Goal: Information Seeking & Learning: Learn about a topic

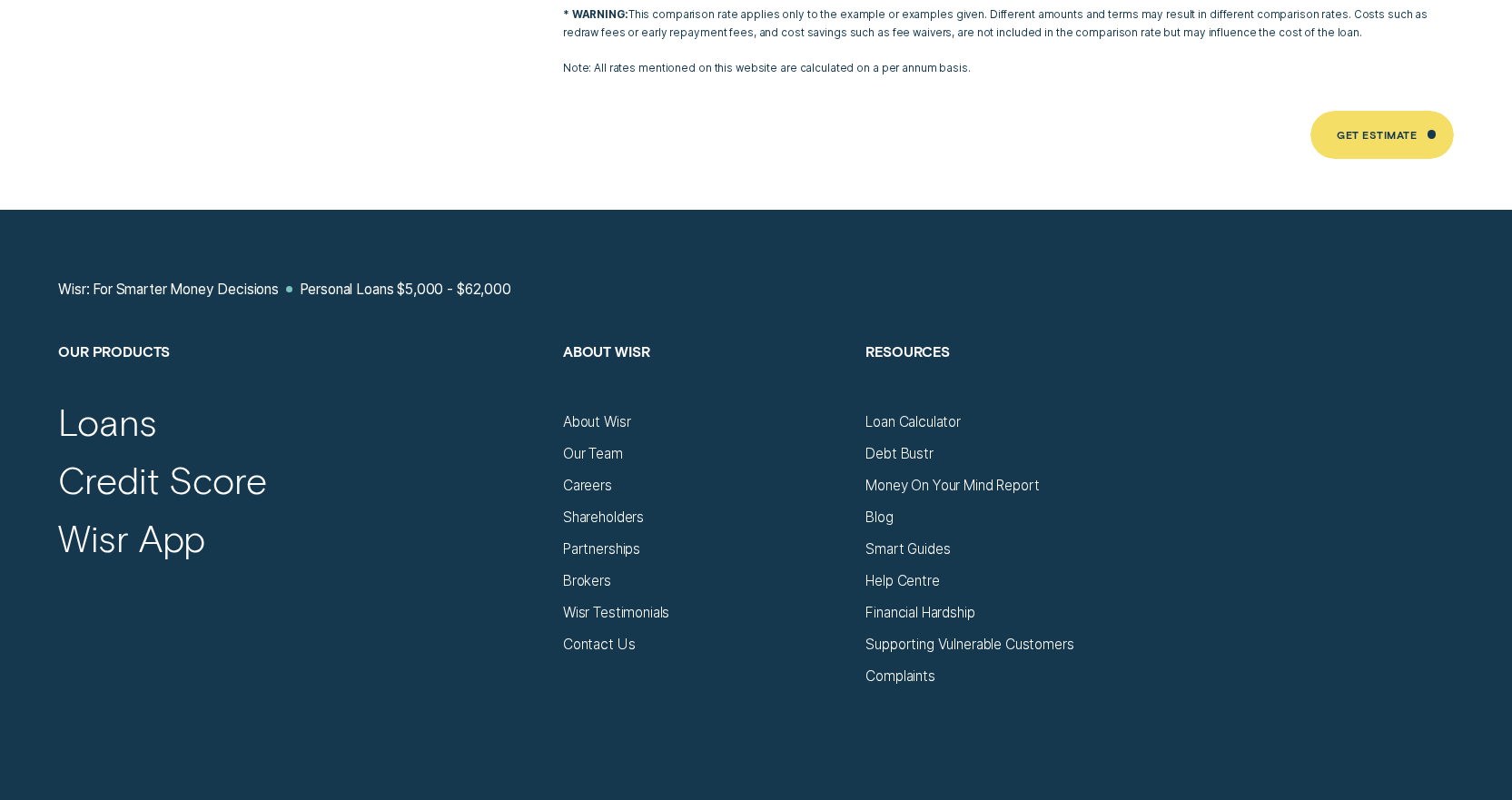
scroll to position [10808, 0]
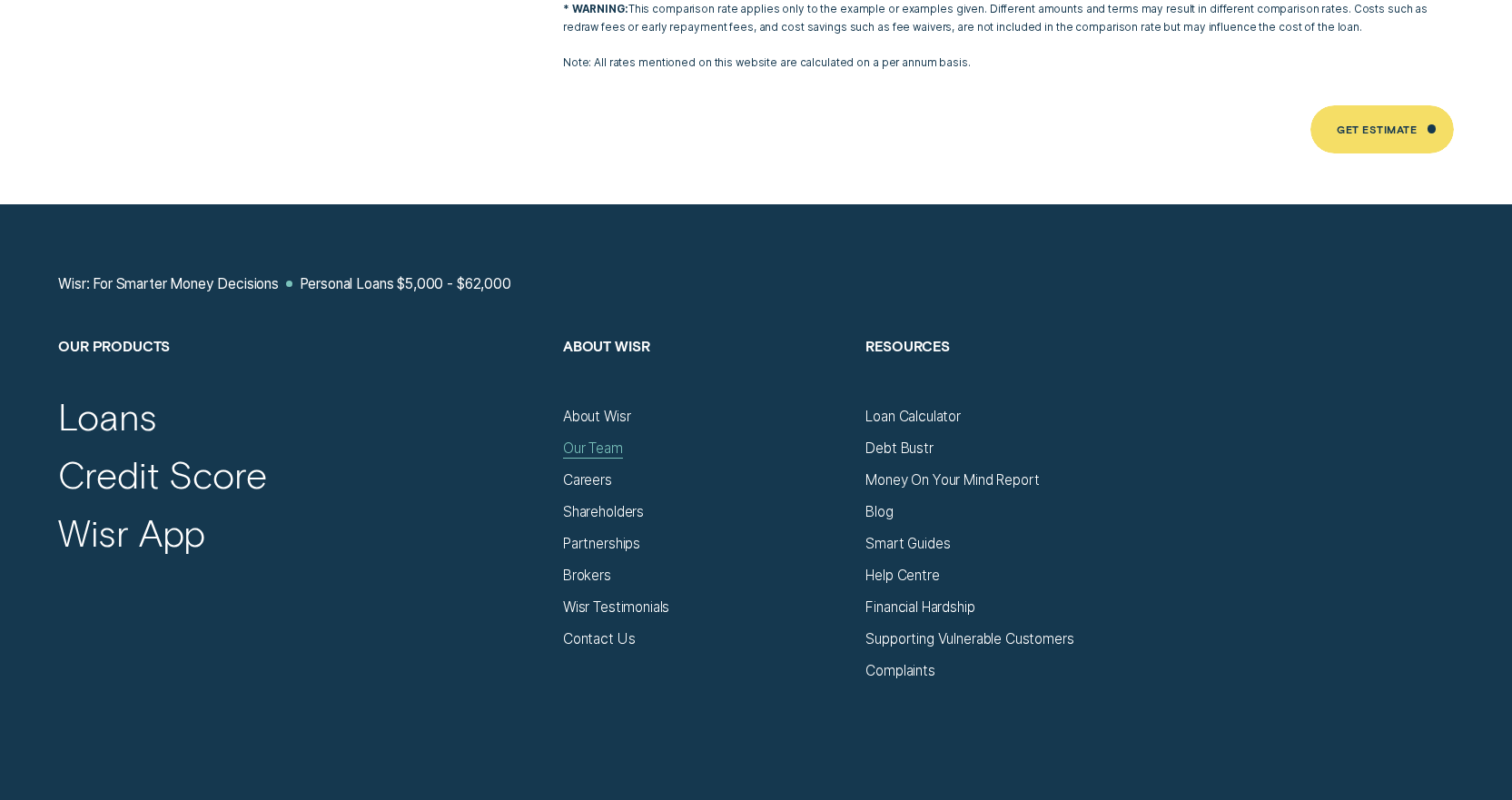
click at [608, 439] on div "Our Team" at bounding box center [593, 447] width 60 height 17
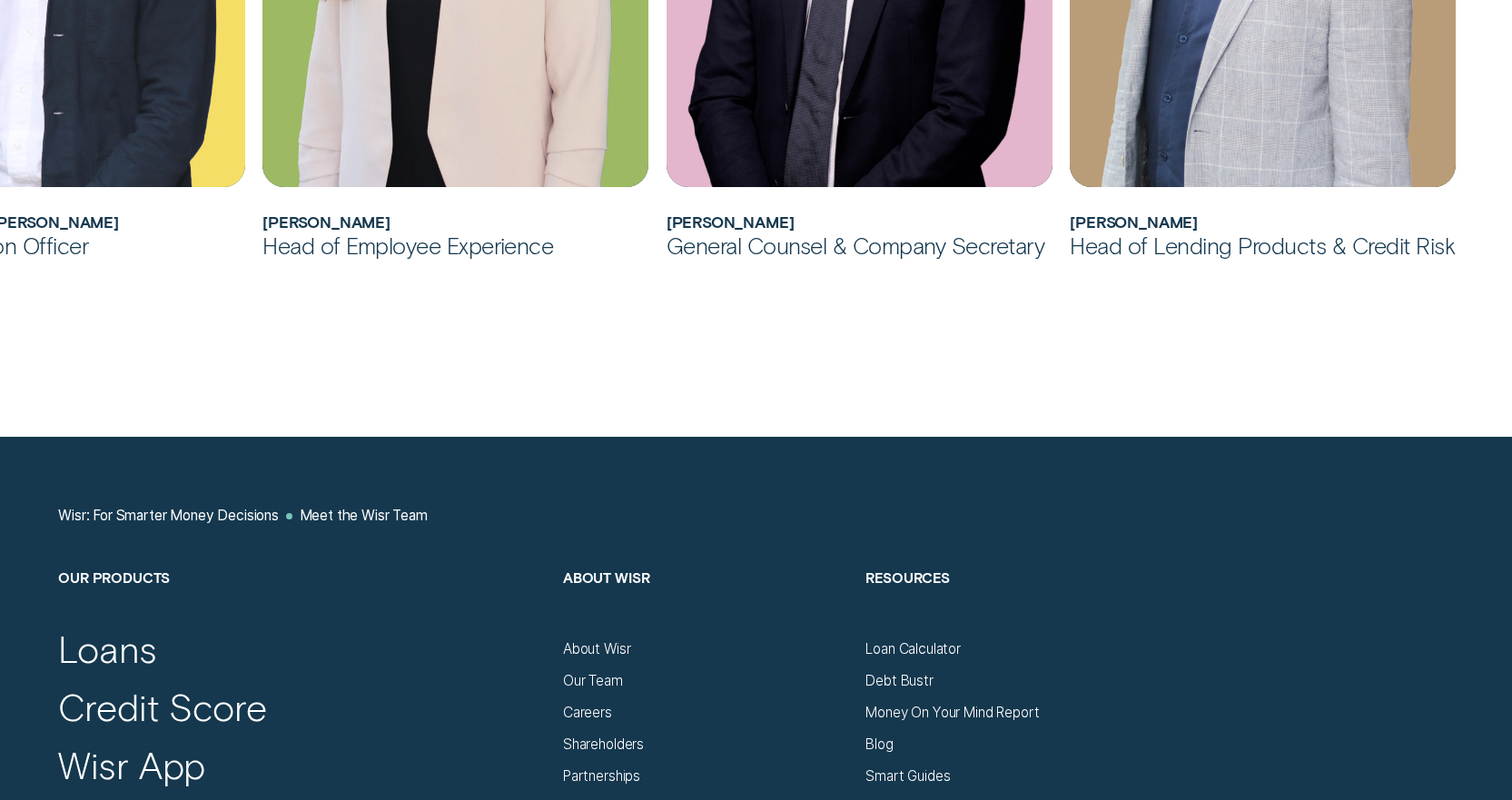
scroll to position [2089, 0]
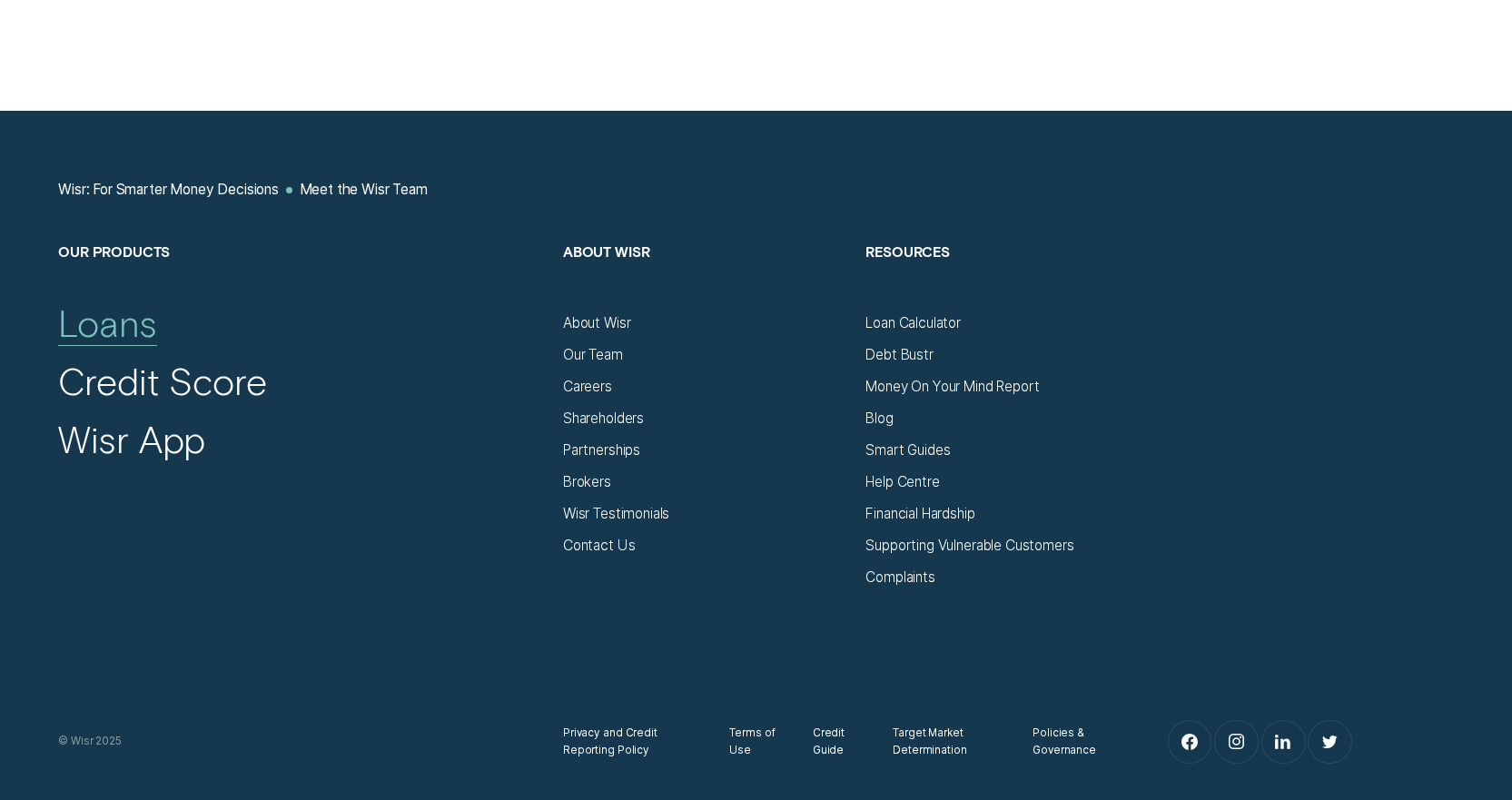
click at [122, 316] on div "Loans" at bounding box center [107, 323] width 99 height 46
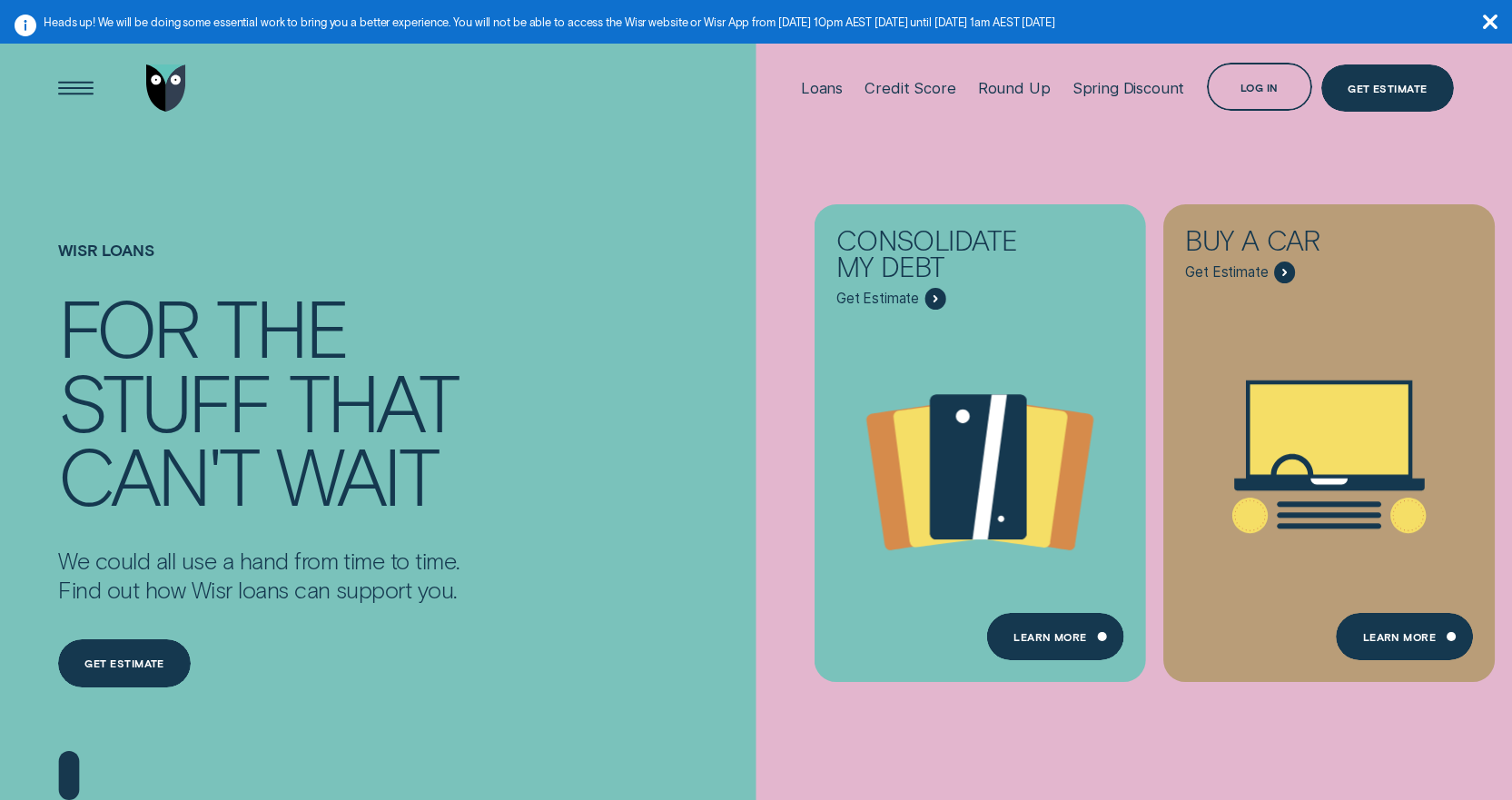
click at [930, 292] on div "Consolidate my debt - Learn more" at bounding box center [935, 298] width 21 height 21
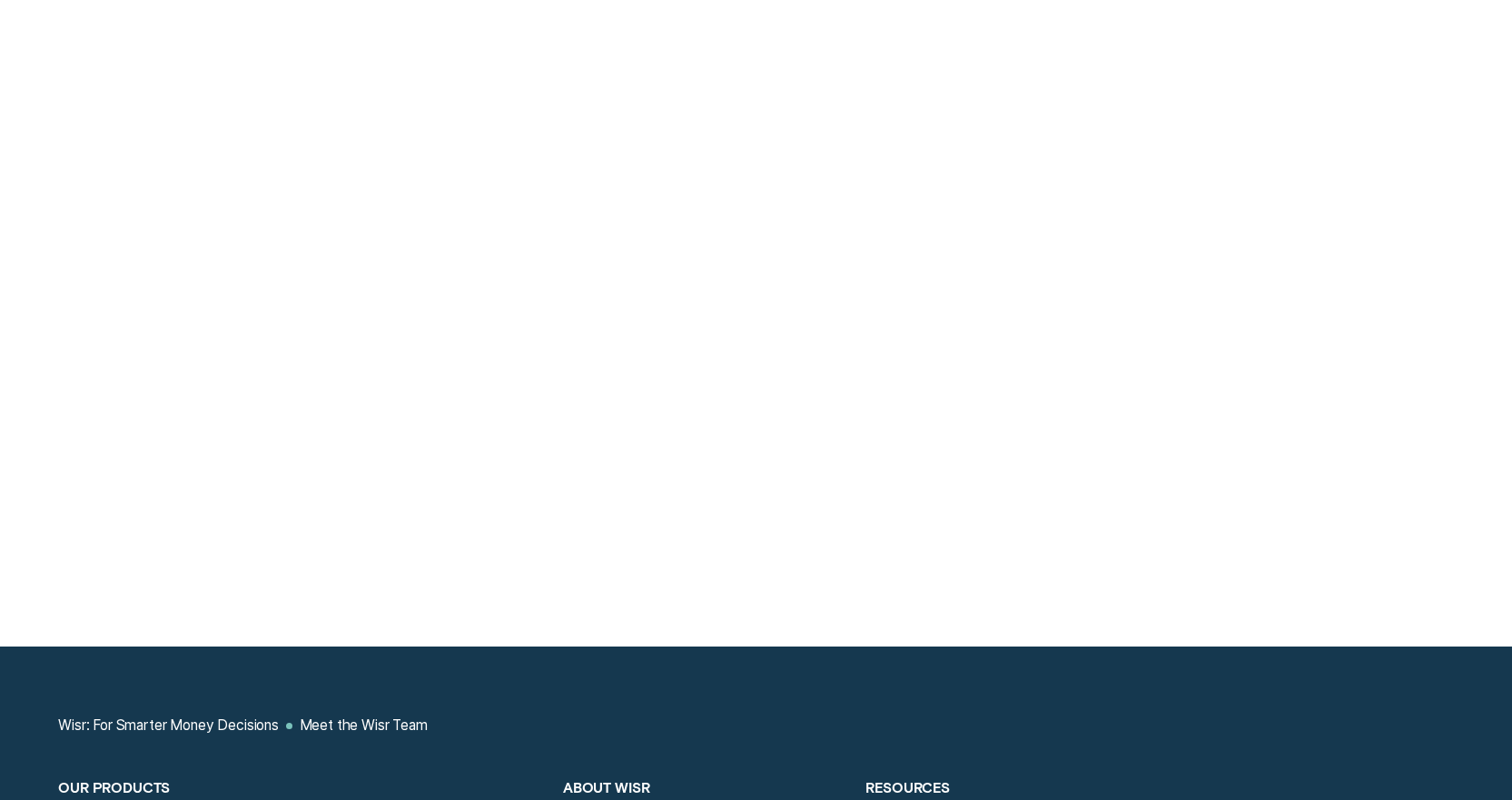
scroll to position [2089, 0]
